Goal: Task Accomplishment & Management: Use online tool/utility

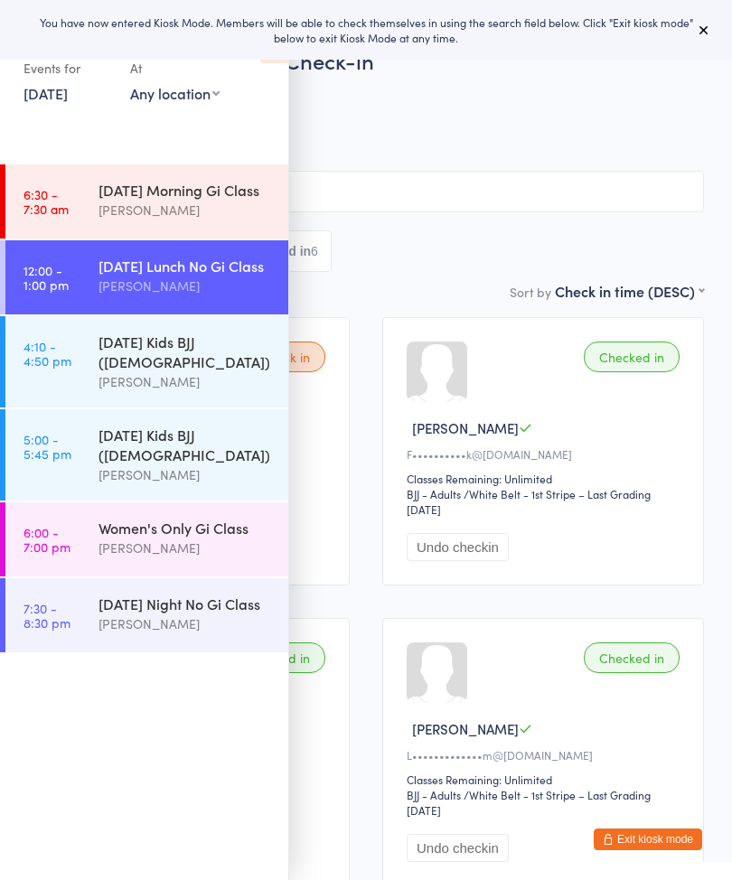
click at [689, 31] on div "You have now entered Kiosk Mode. Members will be able to check themselves in us…" at bounding box center [366, 29] width 674 height 31
click at [705, 30] on icon at bounding box center [703, 30] width 14 height 14
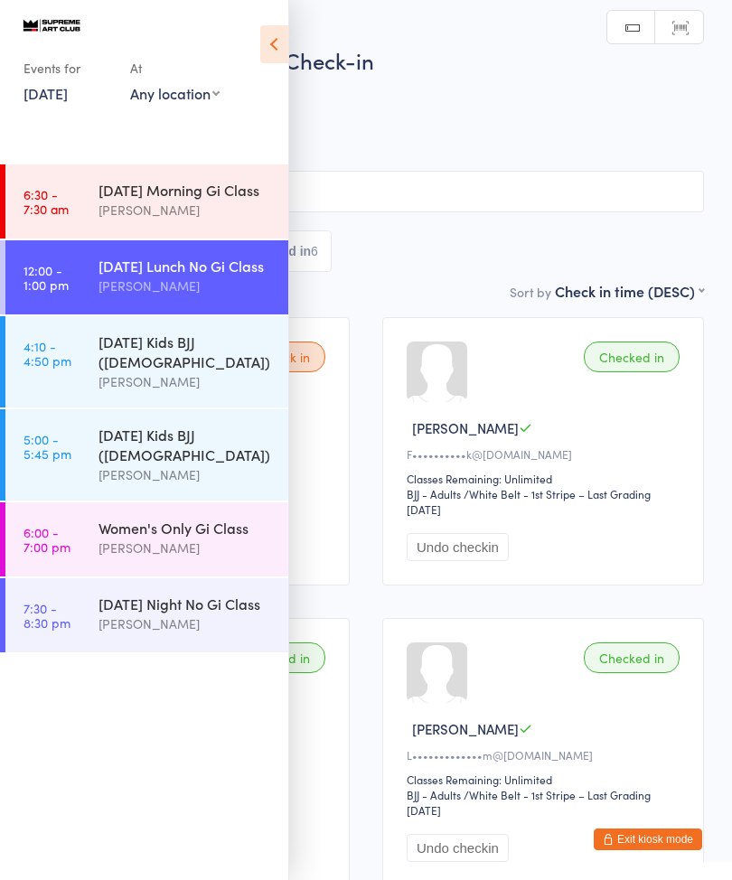
click at [277, 43] on icon at bounding box center [274, 44] width 28 height 38
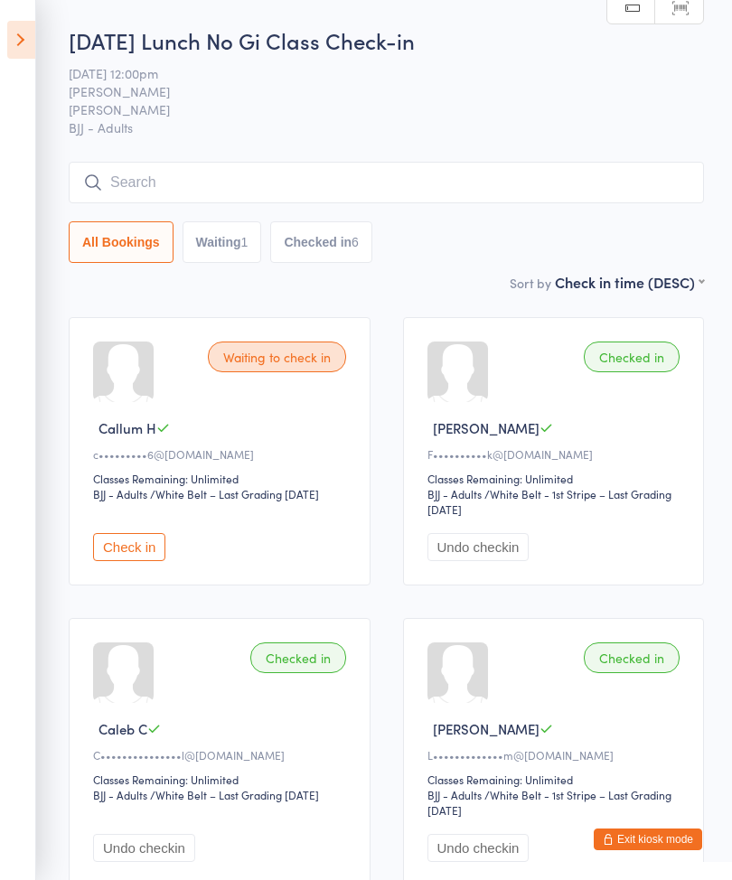
click at [178, 180] on input "search" at bounding box center [386, 183] width 635 height 42
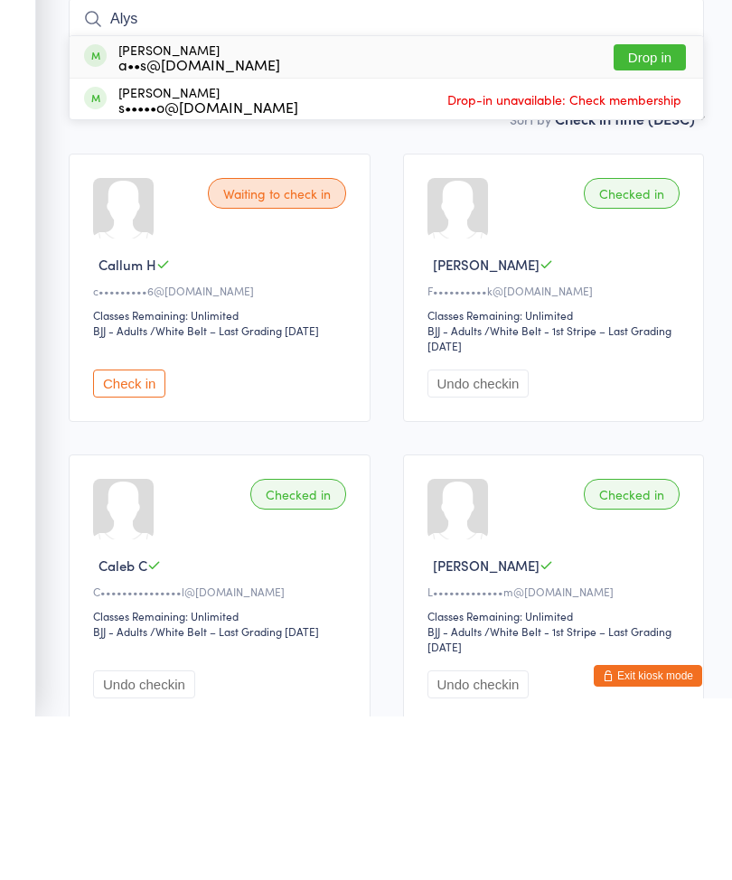
type input "Alys"
click at [644, 208] on button "Drop in" at bounding box center [649, 221] width 72 height 26
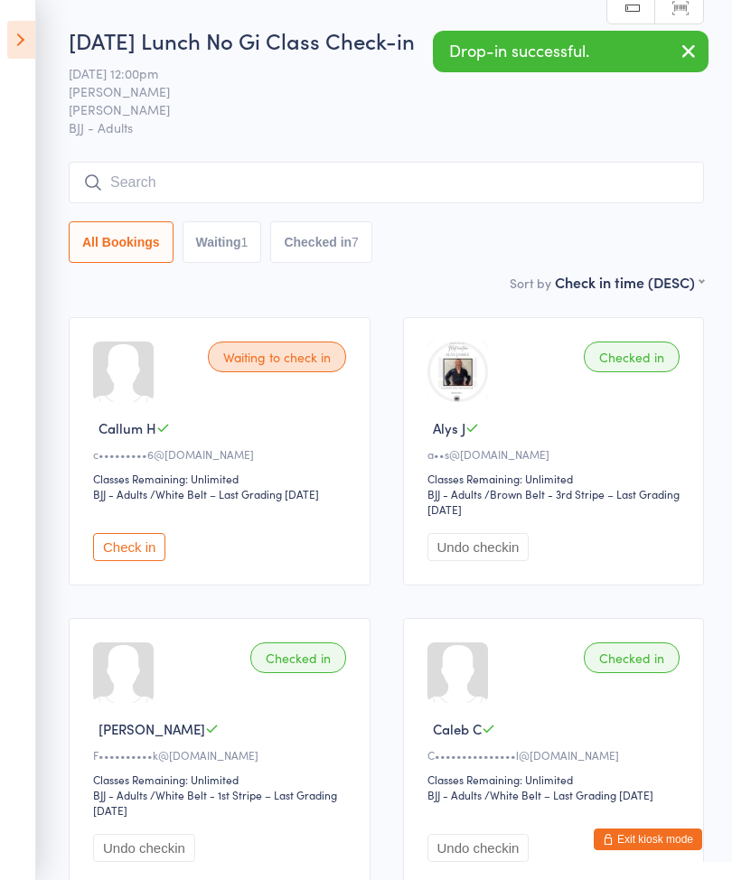
click at [255, 188] on input "search" at bounding box center [386, 183] width 635 height 42
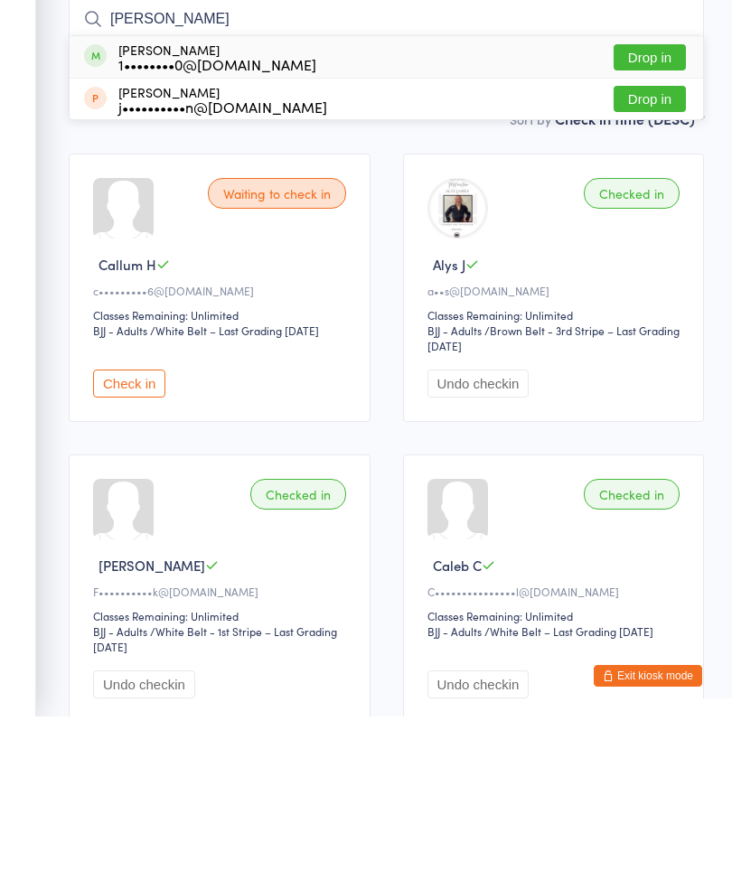
type input "[PERSON_NAME]"
click at [636, 208] on button "Drop in" at bounding box center [649, 221] width 72 height 26
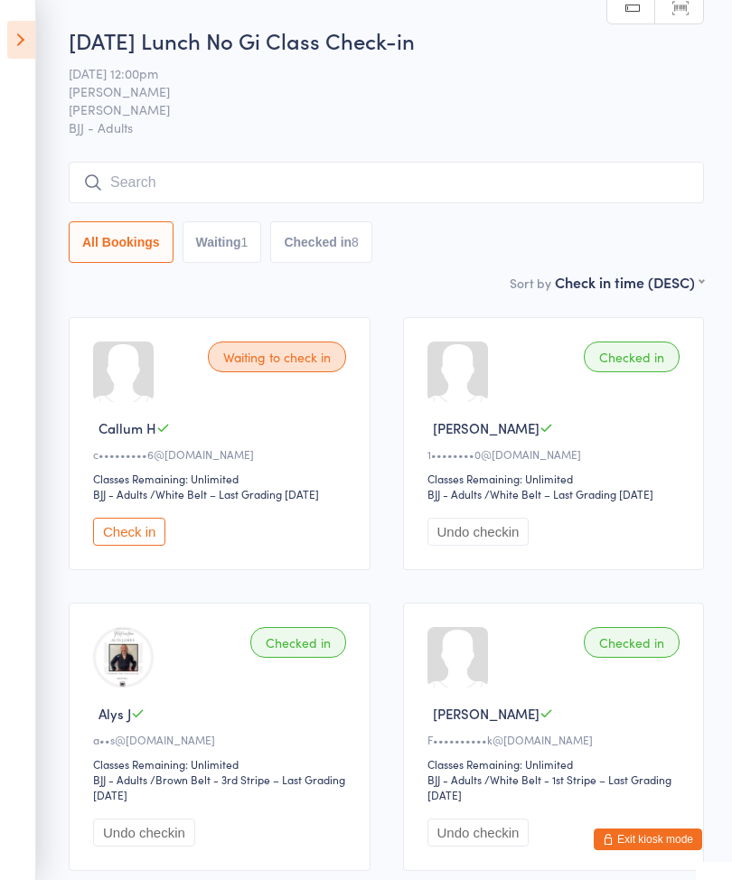
click at [508, 178] on input "search" at bounding box center [386, 183] width 635 height 42
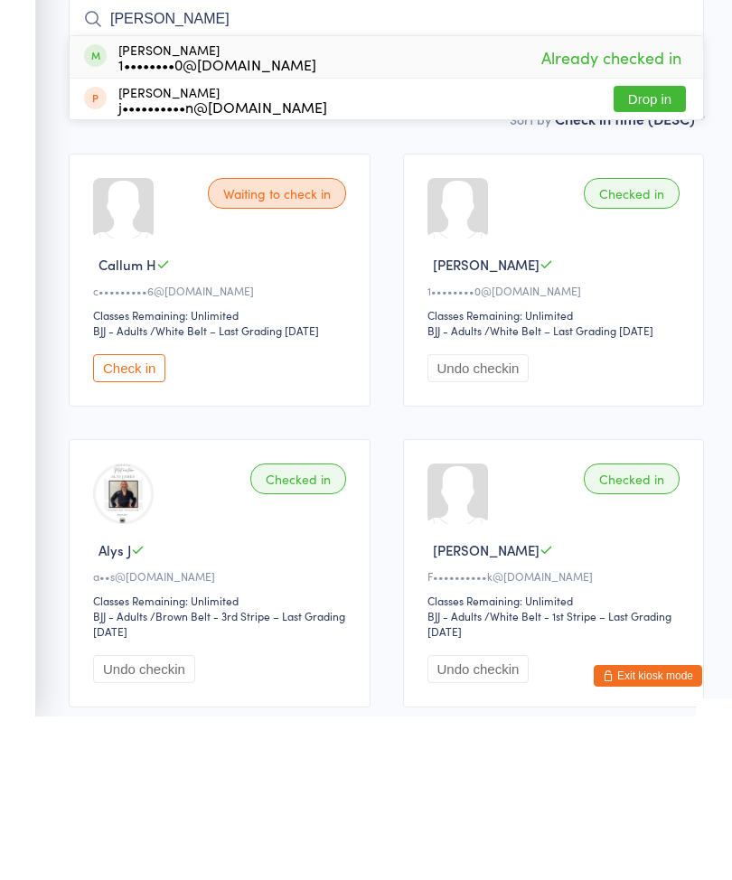
type input "[PERSON_NAME]"
click at [542, 205] on span "Already checked in" at bounding box center [611, 221] width 149 height 32
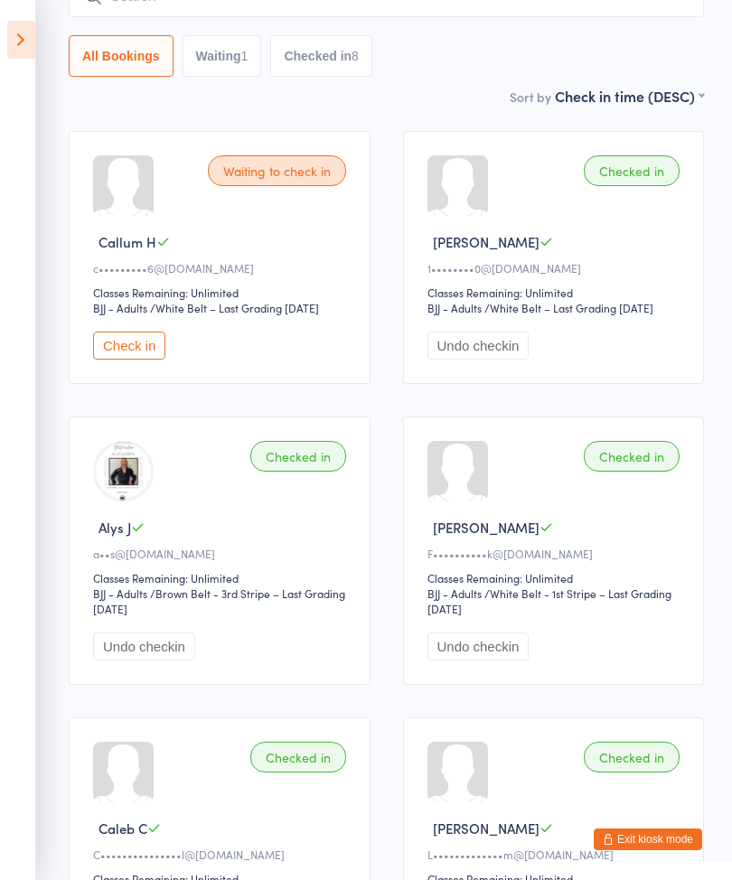
scroll to position [185, 0]
